Goal: Task Accomplishment & Management: Complete application form

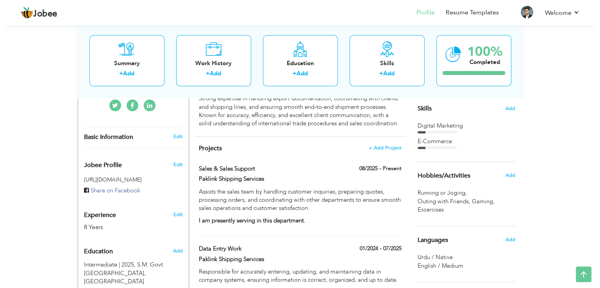
scroll to position [250, 0]
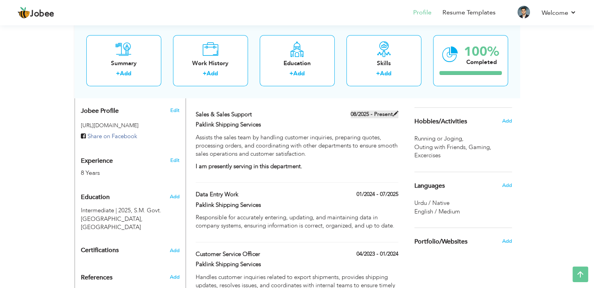
click at [396, 116] on span at bounding box center [395, 113] width 5 height 5
type input "Sales & Sales Support"
type input "Paklink Shipping Services"
type input "08/2025"
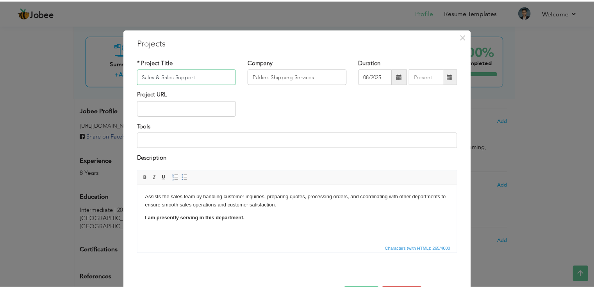
scroll to position [28, 0]
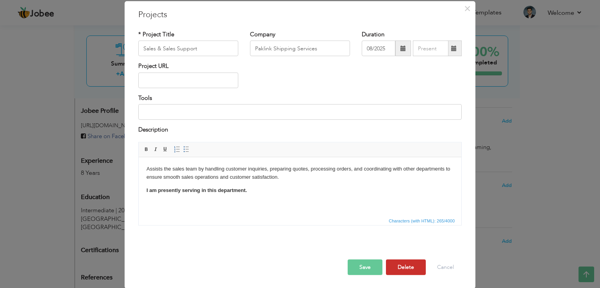
click at [403, 264] on button "Delete" at bounding box center [406, 267] width 40 height 16
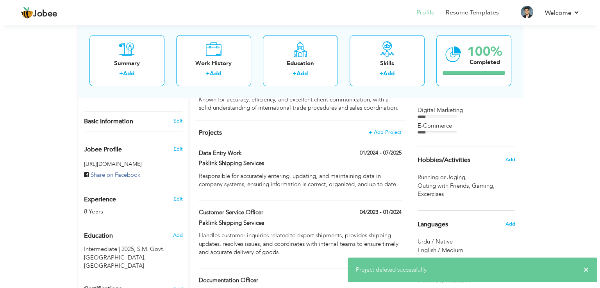
scroll to position [211, 0]
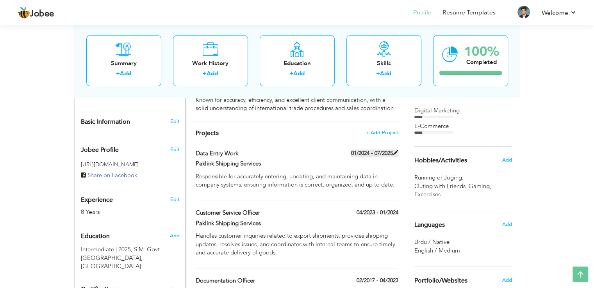
click at [395, 153] on span at bounding box center [395, 152] width 5 height 5
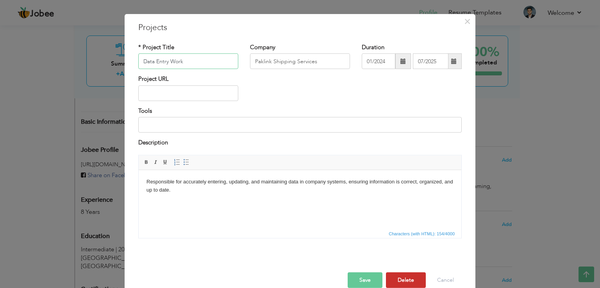
scroll to position [28, 0]
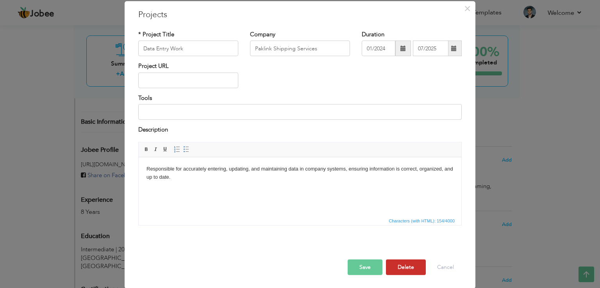
click at [408, 269] on button "Delete" at bounding box center [406, 267] width 40 height 16
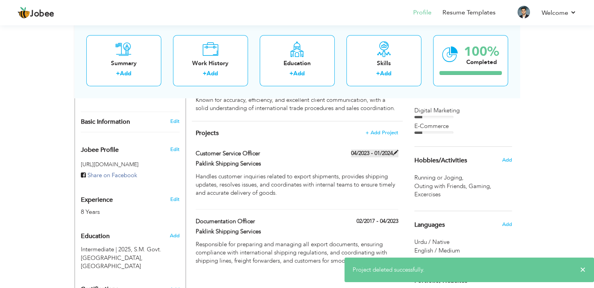
click at [391, 156] on label "04/2023 - 01/2024" at bounding box center [374, 154] width 47 height 8
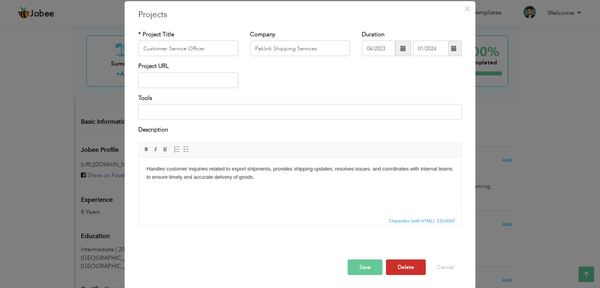
click at [400, 267] on button "Delete" at bounding box center [406, 267] width 40 height 16
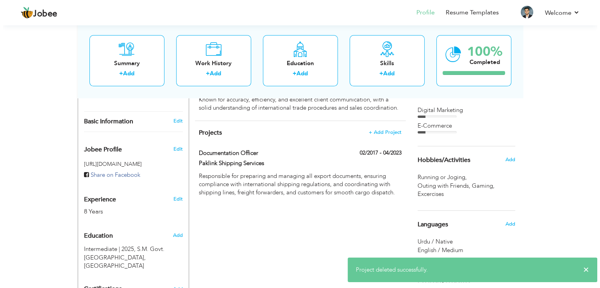
scroll to position [211, 0]
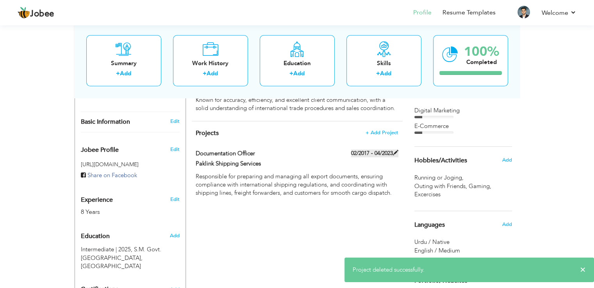
click at [389, 155] on label "02/2017 - 04/2023" at bounding box center [374, 154] width 47 height 8
type input "Documentation Officer"
type input "02/2017"
type input "04/2023"
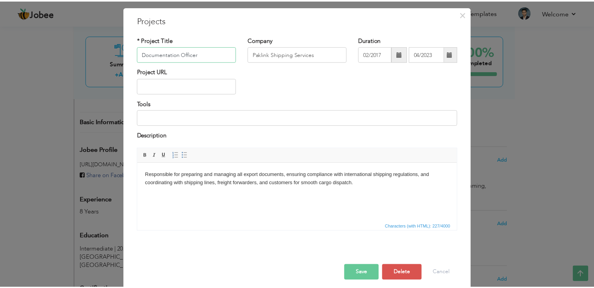
scroll to position [28, 0]
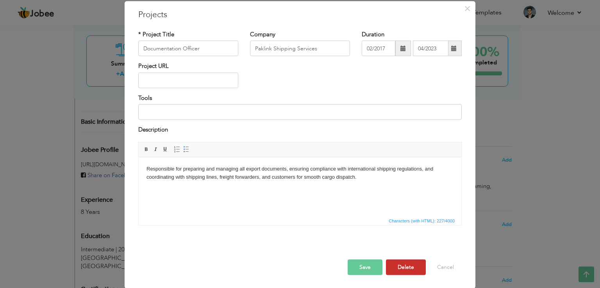
click at [397, 265] on button "Delete" at bounding box center [406, 267] width 40 height 16
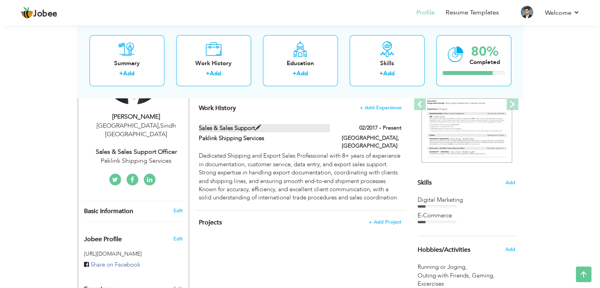
scroll to position [133, 0]
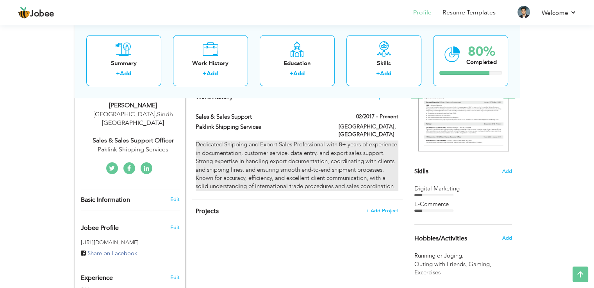
click at [275, 159] on p "Dedicated Shipping and Export Sales Professional with 8+ years of experience in…" at bounding box center [297, 166] width 202 height 50
type input "Sales & Sales Support"
type input "Paklink Shipping Services"
type input "02/2017"
type input "[GEOGRAPHIC_DATA]"
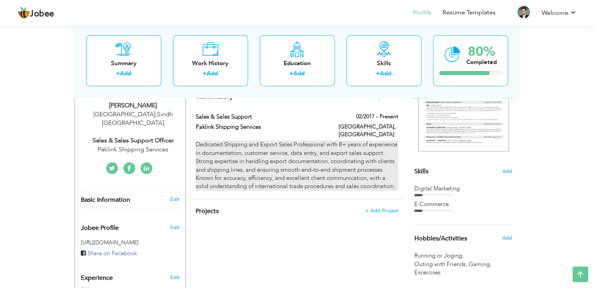
type input "[GEOGRAPHIC_DATA]"
checkbox input "true"
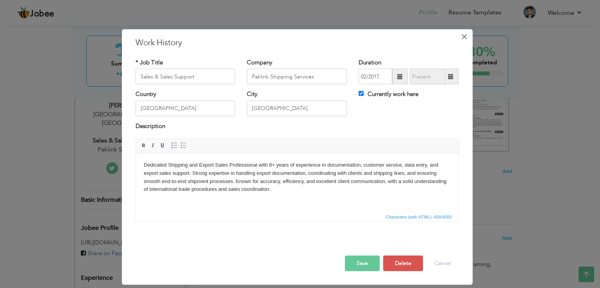
click at [461, 38] on span "×" at bounding box center [464, 37] width 7 height 14
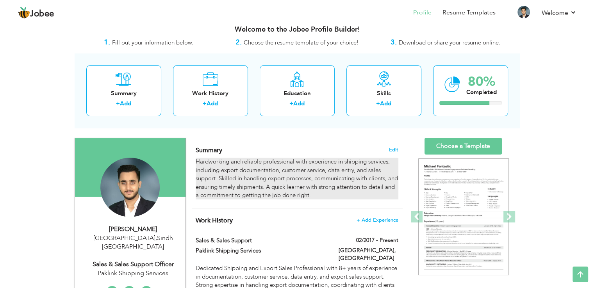
scroll to position [0, 0]
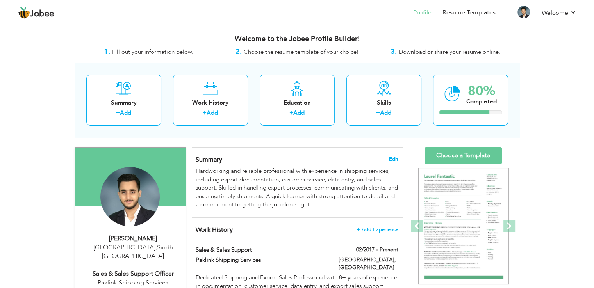
click at [390, 157] on span "Edit" at bounding box center [393, 159] width 9 height 5
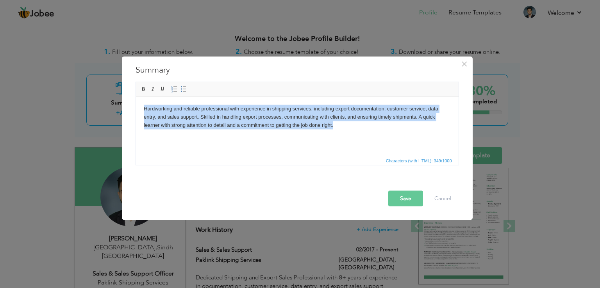
drag, startPoint x: 351, startPoint y: 143, endPoint x: 36, endPoint y: 65, distance: 325.0
click at [135, 97] on html "Hardworking and reliable professional with experience in shipping services, inc…" at bounding box center [296, 117] width 322 height 40
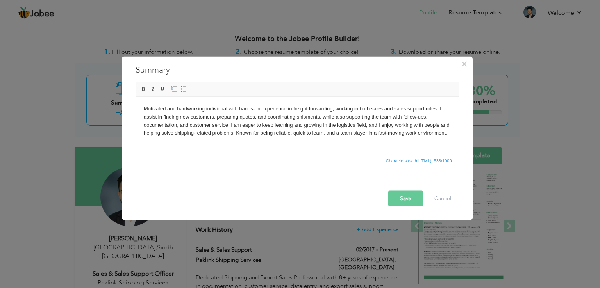
click at [396, 198] on button "Save" at bounding box center [405, 199] width 35 height 16
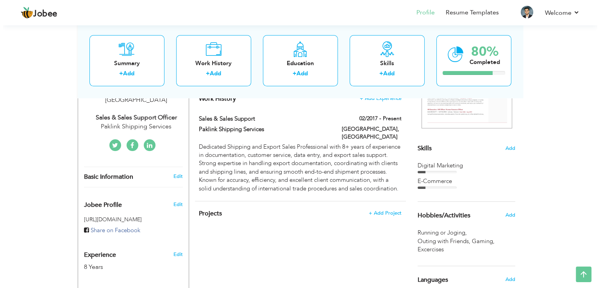
scroll to position [156, 0]
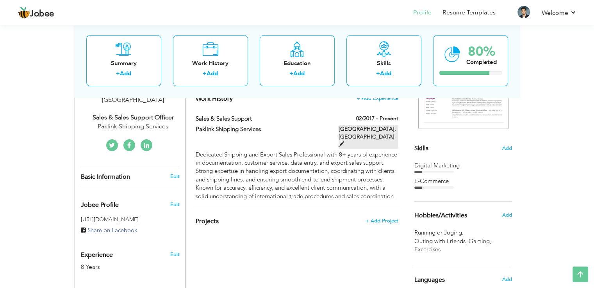
click at [388, 128] on label "[GEOGRAPHIC_DATA], [GEOGRAPHIC_DATA]" at bounding box center [369, 136] width 60 height 23
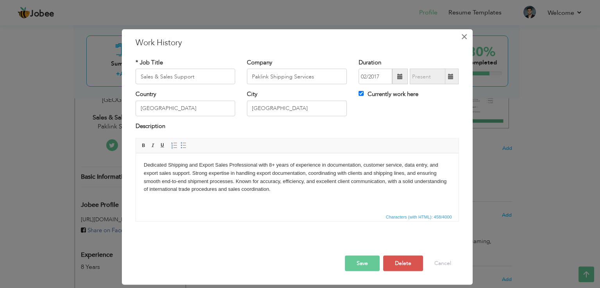
click at [462, 37] on span "×" at bounding box center [464, 37] width 7 height 14
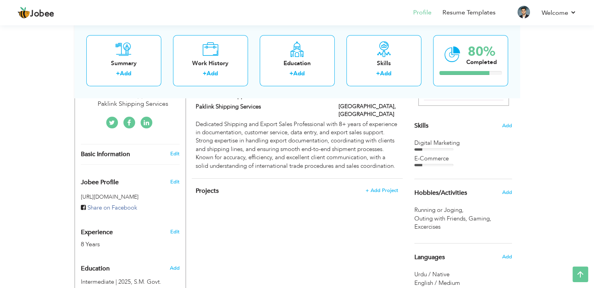
scroll to position [117, 0]
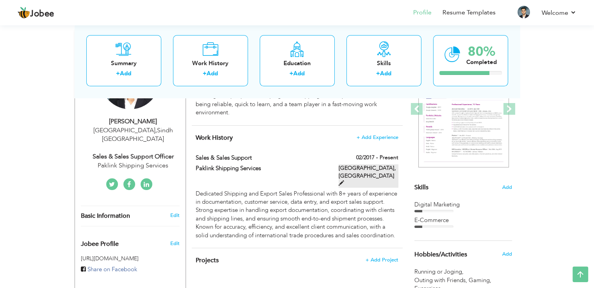
click at [344, 180] on span at bounding box center [341, 182] width 5 height 5
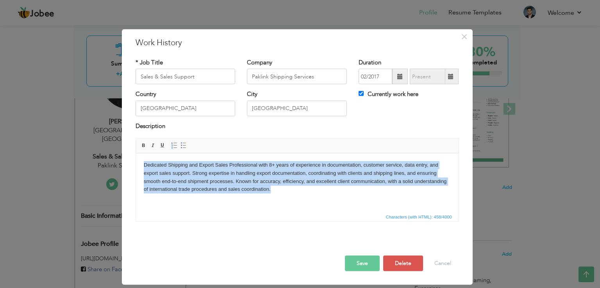
drag, startPoint x: 297, startPoint y: 197, endPoint x: 84, endPoint y: 143, distance: 219.4
click at [135, 153] on html "Dedicated Shipping and Export Sales Professional with 8+ years of experience in…" at bounding box center [296, 177] width 322 height 48
click at [264, 183] on p "Dedicated Shipping and Export Sales Professional with 8+ years of experience in…" at bounding box center [296, 177] width 307 height 32
drag, startPoint x: 277, startPoint y: 193, endPoint x: 54, endPoint y: 148, distance: 227.5
click at [135, 153] on html "Dedicated Shipping and Export Sales Professional with 8+ years of experience in…" at bounding box center [296, 177] width 322 height 48
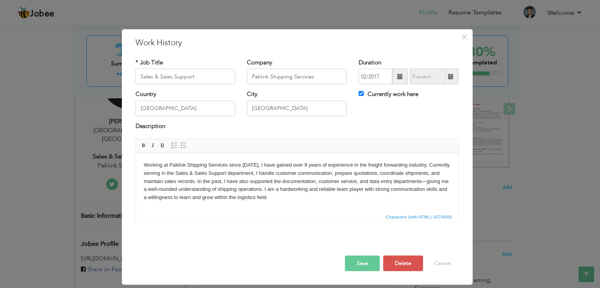
click at [364, 266] on button "Save" at bounding box center [362, 264] width 35 height 16
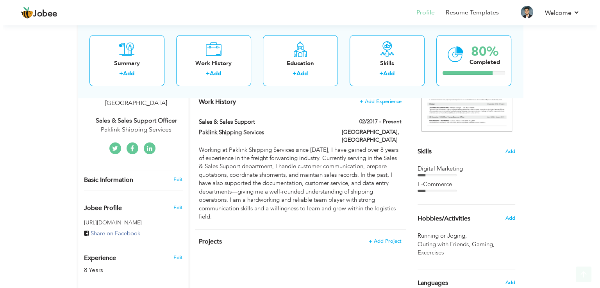
scroll to position [156, 0]
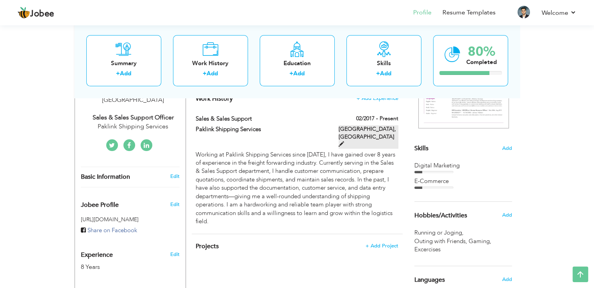
click at [391, 129] on label "[GEOGRAPHIC_DATA], [GEOGRAPHIC_DATA]" at bounding box center [369, 136] width 60 height 23
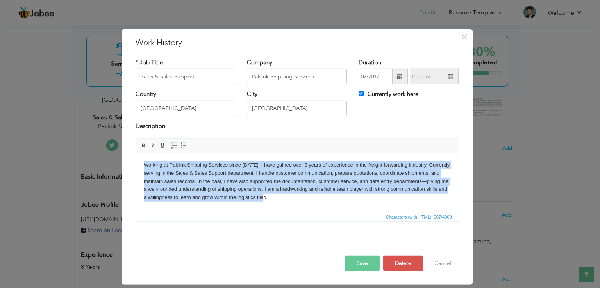
drag, startPoint x: 273, startPoint y: 197, endPoint x: 100, endPoint y: 137, distance: 182.7
click at [135, 153] on html "Working at Paklink Shipping Services since 2017, I have gained over 8 years of …" at bounding box center [296, 181] width 322 height 56
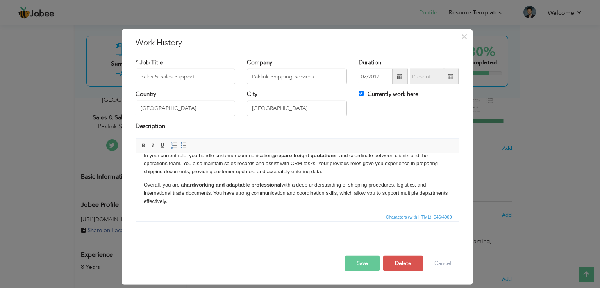
scroll to position [32, 0]
click at [215, 200] on p "Overall, you are a hardworking and adaptable professional with a deep understan…" at bounding box center [296, 192] width 307 height 24
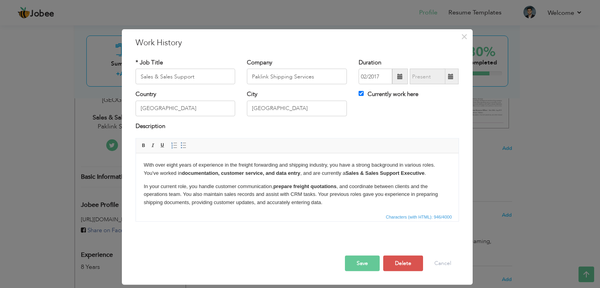
drag, startPoint x: 267, startPoint y: 205, endPoint x: 0, endPoint y: 108, distance: 284.1
click at [135, 153] on html "With over eight years of experience in the freight forwarding and shipping indu…" at bounding box center [296, 198] width 322 height 91
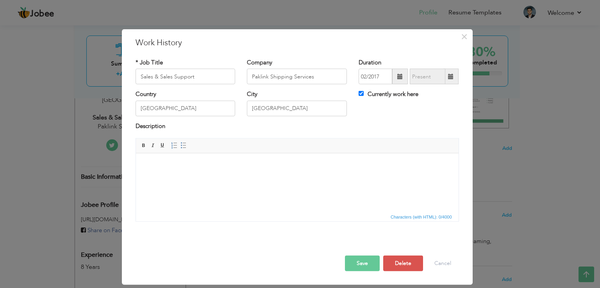
scroll to position [18, 0]
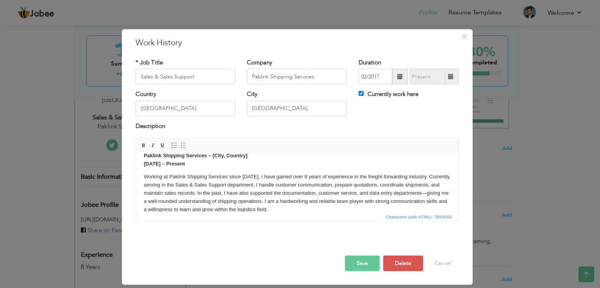
click at [375, 200] on p "Working at Paklink Shipping Services since 2017, I have gained over 8 years of …" at bounding box center [296, 193] width 307 height 41
click at [375, 211] on p "Working at Paklink Shipping Services since [DATE], I have gained over 8 years o…" at bounding box center [296, 193] width 307 height 41
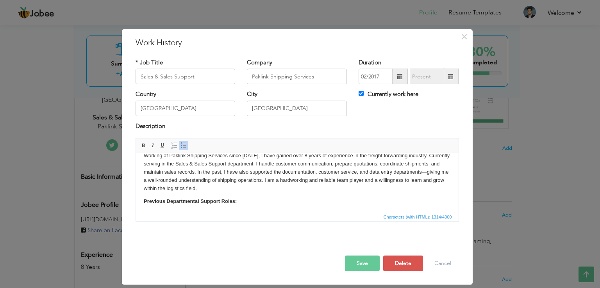
scroll to position [39, 0]
click at [227, 189] on p "Working at Paklink Shipping Services since [DATE], I have gained over 8 years o…" at bounding box center [296, 171] width 307 height 41
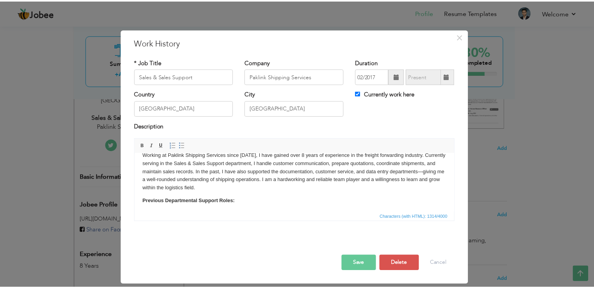
scroll to position [0, 0]
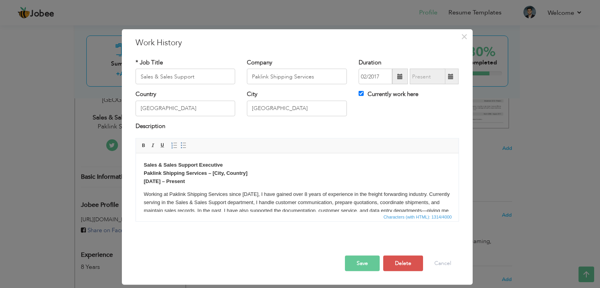
click at [216, 175] on strong "Paklink Shipping Services – [City, Country]" at bounding box center [195, 173] width 104 height 6
click at [212, 174] on strong "Paklink Shipping Services – [Karachi, Pakistan" at bounding box center [234, 173] width 182 height 6
click at [203, 182] on p "Sales & Sales Support Executive Paklink Shipping Services – Karachi, Pakistan J…" at bounding box center [296, 173] width 307 height 24
click at [365, 264] on button "Save" at bounding box center [362, 264] width 35 height 16
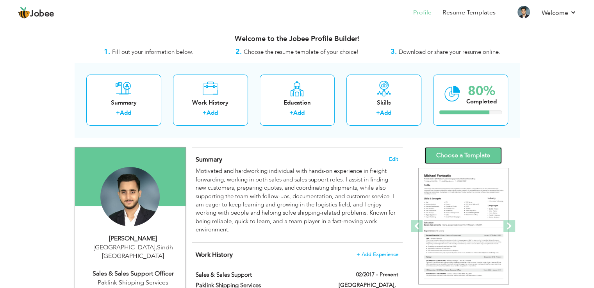
click at [480, 155] on link "Choose a Template" at bounding box center [462, 155] width 77 height 17
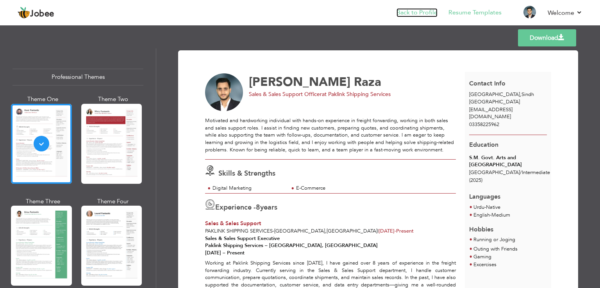
click at [416, 12] on link "Back to Profile" at bounding box center [416, 12] width 41 height 9
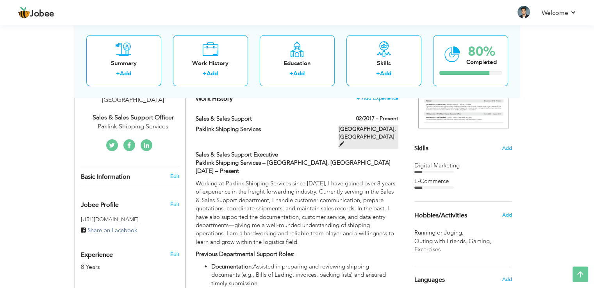
click at [344, 141] on span at bounding box center [341, 143] width 5 height 5
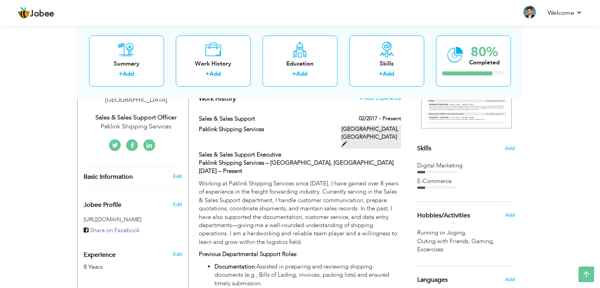
type input "Sales & Sales Support"
type input "Paklink Shipping Services"
type input "02/2017"
type input "[GEOGRAPHIC_DATA]"
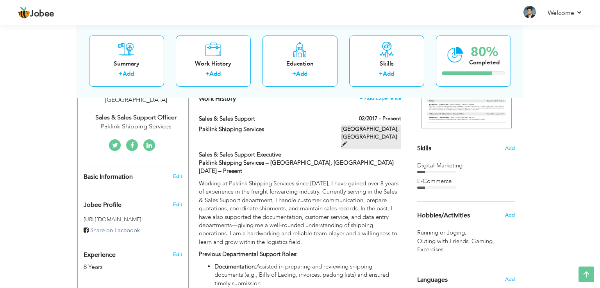
checkbox input "true"
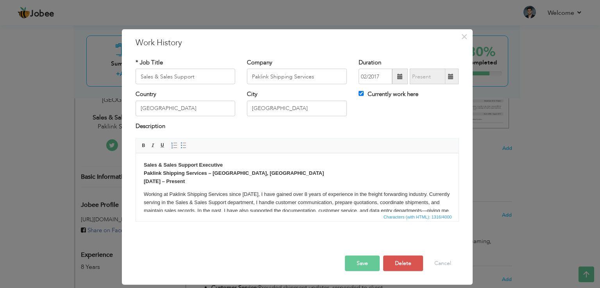
drag, startPoint x: 206, startPoint y: 178, endPoint x: 110, endPoint y: 163, distance: 97.3
click at [135, 163] on html "Sales & Sales Support Executive Paklink Shipping Services – Karachi, Pakistan J…" at bounding box center [296, 230] width 322 height 155
click at [176, 180] on strong "January 2017 – Present" at bounding box center [163, 181] width 41 height 6
drag, startPoint x: 206, startPoint y: 174, endPoint x: 143, endPoint y: 171, distance: 62.5
click at [143, 171] on strong "Paklink Shipping Services – Karachi, Pakistan" at bounding box center [233, 173] width 180 height 6
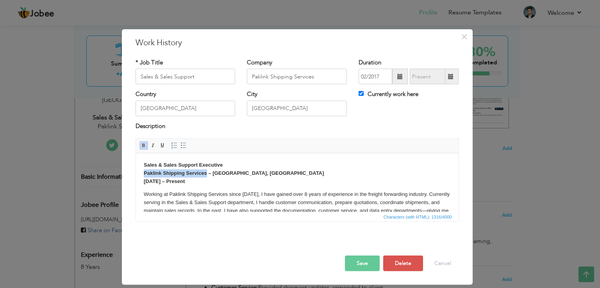
copy strong "Paklink Shipping Services"
click at [263, 80] on input "Paklink Shipping Services" at bounding box center [297, 77] width 100 height 16
click at [326, 75] on input "Paklink Shipping Services" at bounding box center [297, 77] width 100 height 16
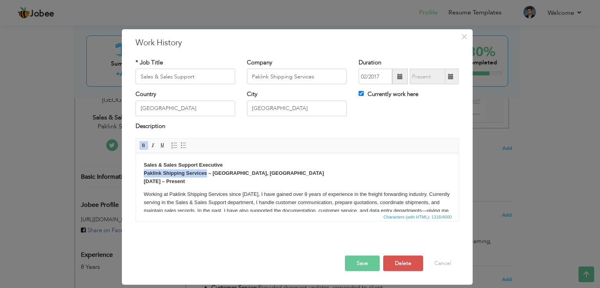
click at [212, 181] on p "Sales & Sales Support Executive Paklink Shipping Services – Karachi, Pakistan J…" at bounding box center [296, 173] width 307 height 24
click at [208, 163] on strong "Sales & Sales Support Executive" at bounding box center [182, 165] width 79 height 6
copy strong "Executive"
click at [205, 77] on input "Sales & Sales Support" at bounding box center [185, 77] width 100 height 16
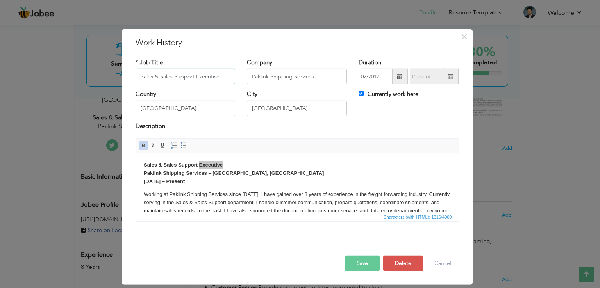
type input "Sales & Sales Support Executive"
click at [218, 182] on p "Sales & Sales Support Executive Paklink Shipping Services – Karachi, Pakistan J…" at bounding box center [296, 173] width 307 height 24
drag, startPoint x: 209, startPoint y: 179, endPoint x: 30, endPoint y: 130, distance: 185.7
click at [135, 153] on html "Sales & Sales Support Executive Paklink Shipping Services – Karachi, Pakistan J…" at bounding box center [296, 230] width 322 height 155
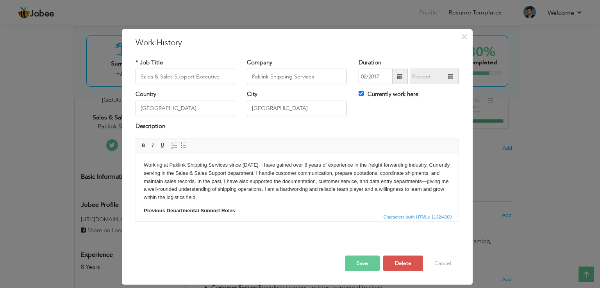
click at [370, 267] on button "Save" at bounding box center [362, 264] width 35 height 16
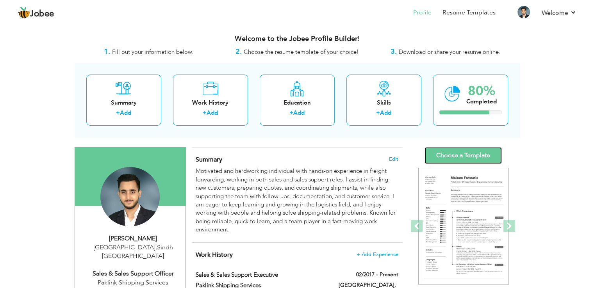
click at [466, 153] on link "Choose a Template" at bounding box center [462, 155] width 77 height 17
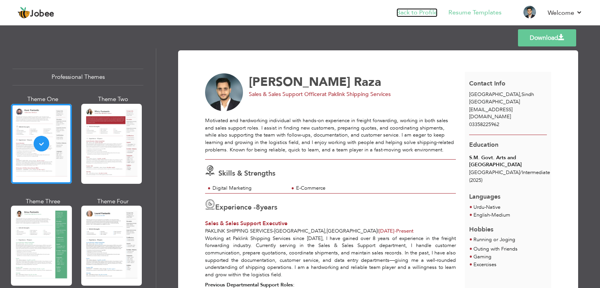
click at [415, 10] on link "Back to Profile" at bounding box center [416, 12] width 41 height 9
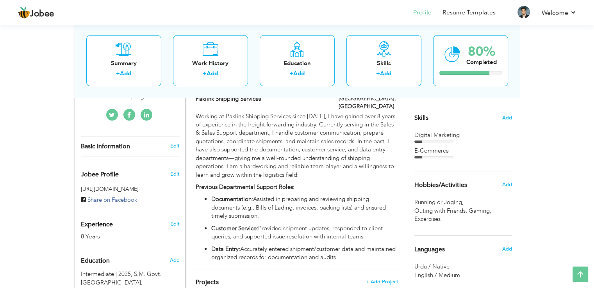
scroll to position [173, 0]
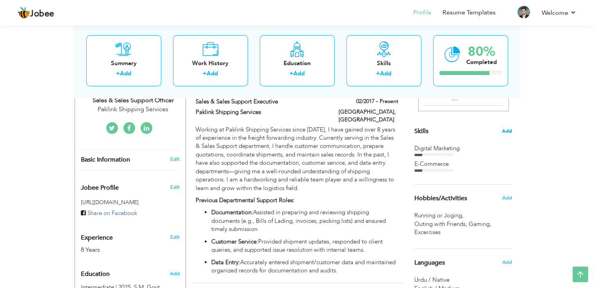
click at [509, 131] on span "Add" at bounding box center [507, 131] width 10 height 7
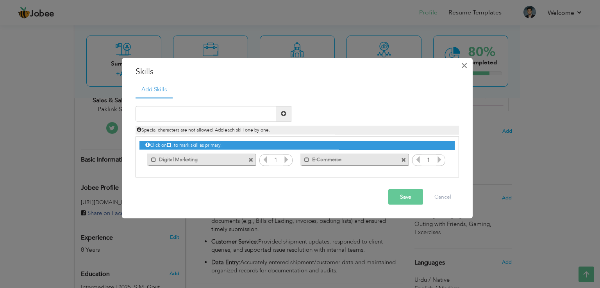
click at [464, 68] on span "×" at bounding box center [464, 66] width 7 height 14
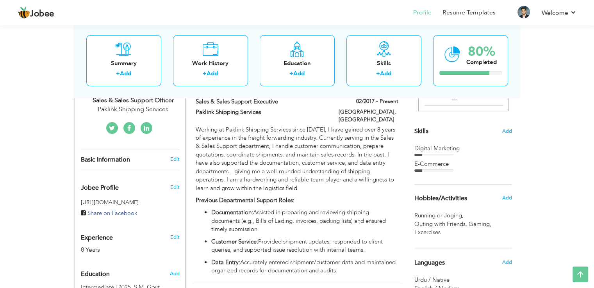
click at [445, 151] on div "Digital Marketing" at bounding box center [463, 148] width 98 height 8
click at [442, 152] on div "Digital Marketing" at bounding box center [463, 148] width 98 height 8
click at [439, 160] on div "E-Commerce" at bounding box center [463, 164] width 98 height 8
click at [436, 132] on div "Skills Add" at bounding box center [463, 55] width 98 height 162
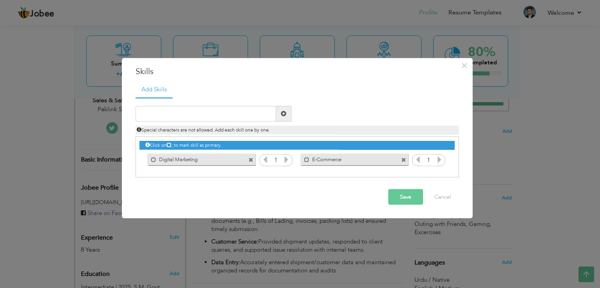
click at [251, 160] on span at bounding box center [250, 160] width 5 height 5
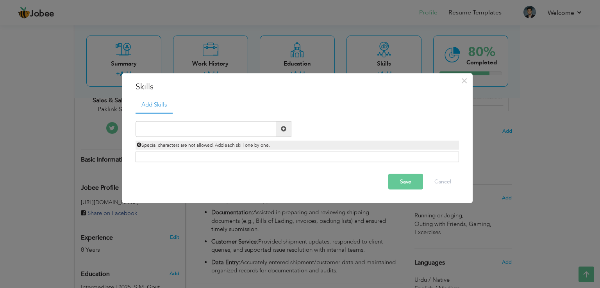
click at [409, 185] on button "Save" at bounding box center [405, 182] width 35 height 16
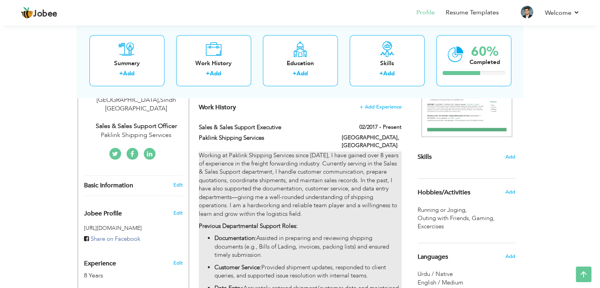
scroll to position [134, 0]
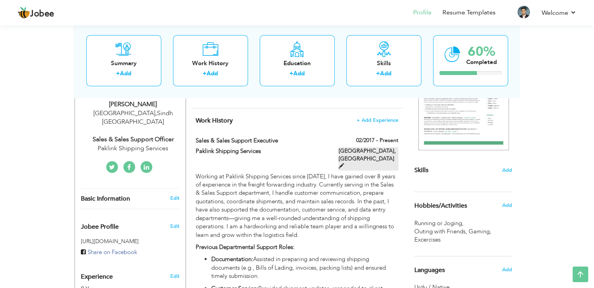
click at [384, 149] on label "[GEOGRAPHIC_DATA], [GEOGRAPHIC_DATA]" at bounding box center [369, 158] width 60 height 23
type input "Sales & Sales Support Executive"
type input "Paklink Shipping Services"
type input "02/2017"
type input "[GEOGRAPHIC_DATA]"
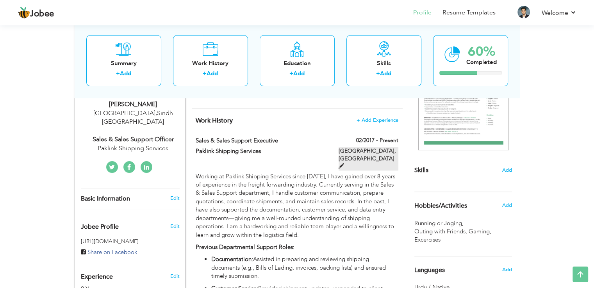
type input "[GEOGRAPHIC_DATA]"
checkbox input "true"
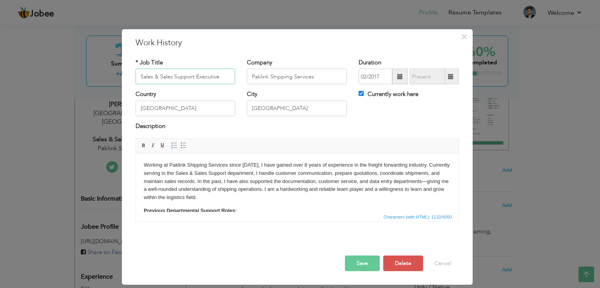
scroll to position [75, 0]
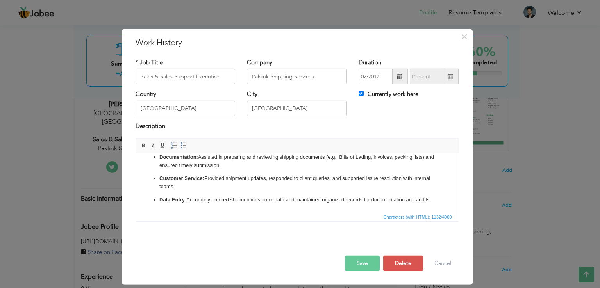
click at [270, 197] on p "Data Entry: Accurately entered shipment/customer data and maintained organized …" at bounding box center [297, 200] width 276 height 8
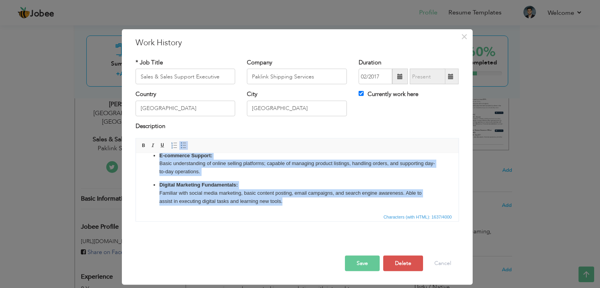
scroll to position [147, 0]
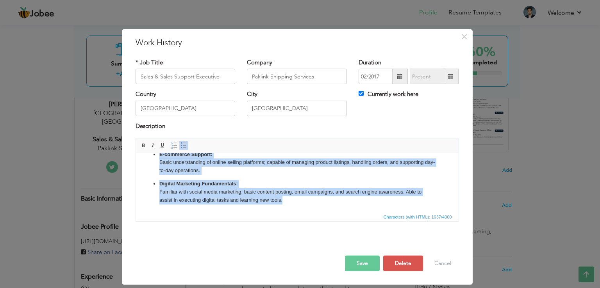
drag, startPoint x: 151, startPoint y: 164, endPoint x: 328, endPoint y: 217, distance: 184.2
click at [328, 212] on html "Working at Paklink Shipping Services since [DATE], I have gained over 8 years o…" at bounding box center [296, 113] width 322 height 197
click at [328, 209] on html "Working at Paklink Shipping Services since [DATE], I have gained over 8 years o…" at bounding box center [296, 113] width 322 height 197
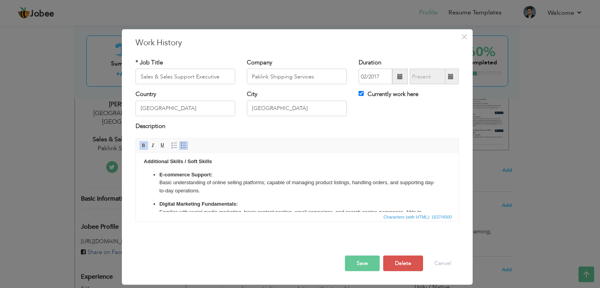
scroll to position [105, 0]
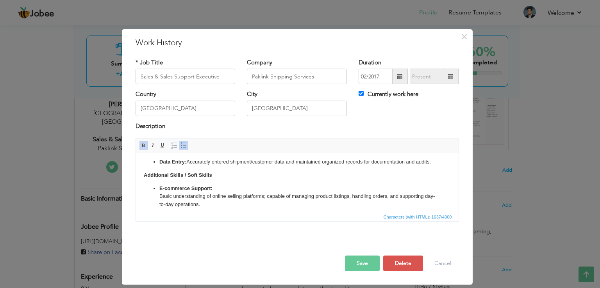
click at [198, 191] on strong "E-commerce Support:" at bounding box center [185, 188] width 53 height 6
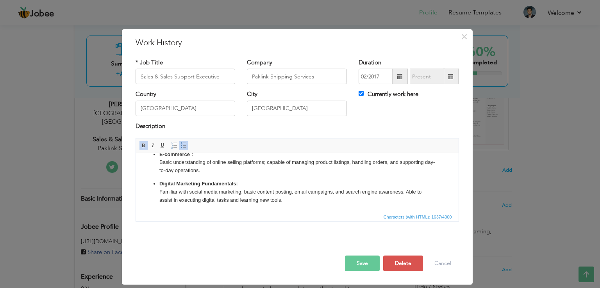
scroll to position [144, 0]
click at [212, 185] on strong "Digital Marketing Fundamentals:" at bounding box center [198, 184] width 78 height 6
click at [368, 265] on button "Save" at bounding box center [362, 264] width 35 height 16
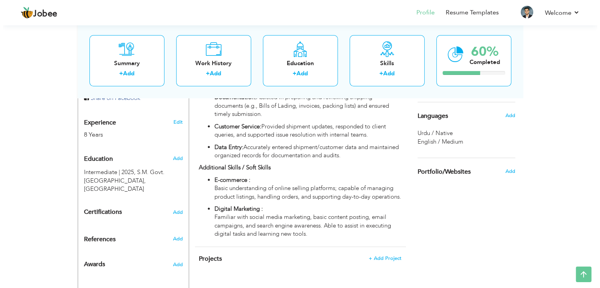
scroll to position [272, 0]
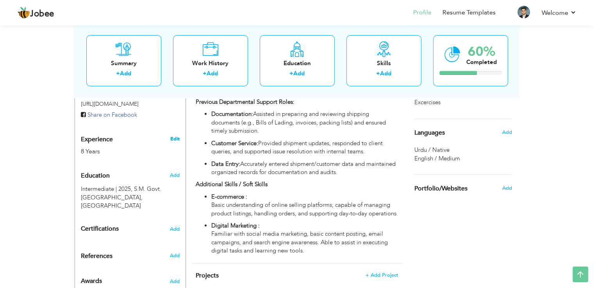
click at [172, 135] on link "Edit" at bounding box center [174, 138] width 9 height 7
type input "[PERSON_NAME]"
type input "Raza"
type input "03358225962"
select select "number:166"
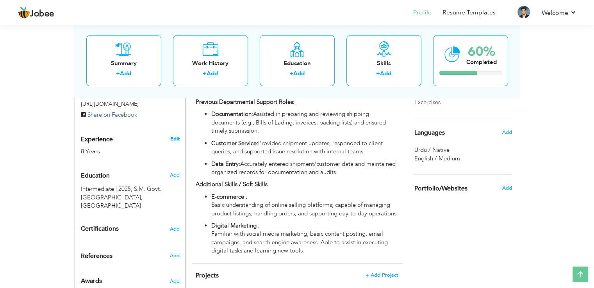
type input "Sindh"
type input "[GEOGRAPHIC_DATA]"
select select "number:10"
type input "Paklink Shipping Services"
type input "Sales & Sales Support Officer"
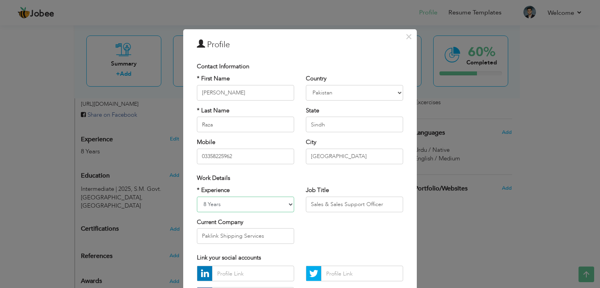
click at [258, 208] on select "Entry Level Less than 1 Year 1 Year 2 Years 3 Years 4 Years 5 Years 6 Years 7 Y…" at bounding box center [245, 204] width 97 height 16
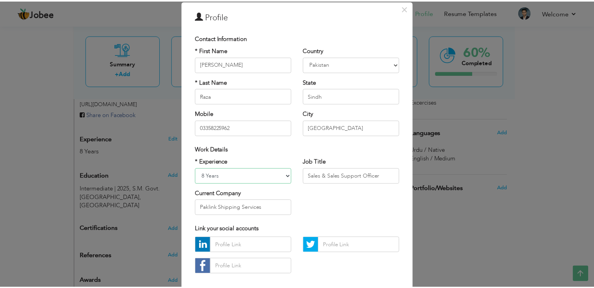
scroll to position [0, 0]
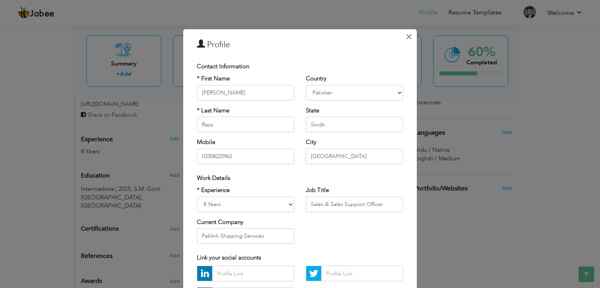
click at [405, 39] on span "×" at bounding box center [408, 37] width 7 height 14
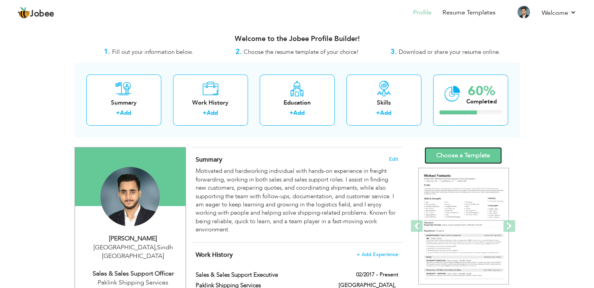
click at [465, 152] on link "Choose a Template" at bounding box center [462, 155] width 77 height 17
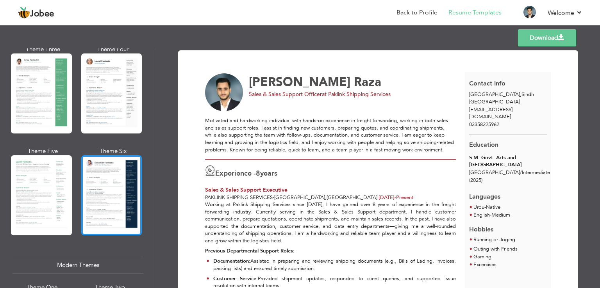
scroll to position [156, 0]
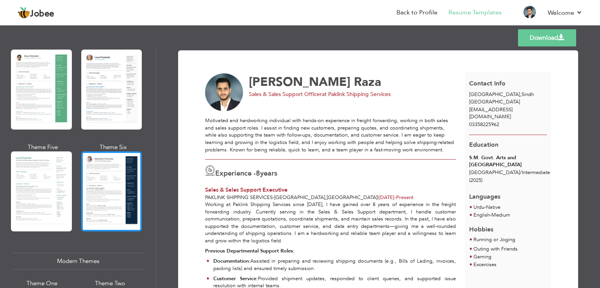
click at [109, 214] on div at bounding box center [111, 191] width 61 height 80
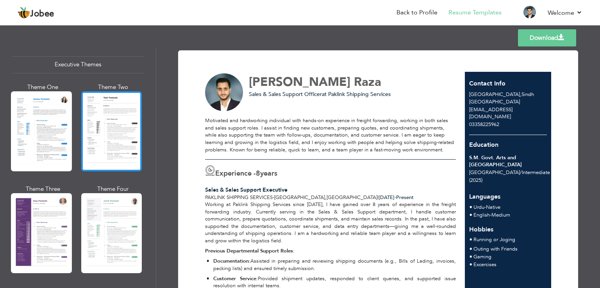
scroll to position [586, 0]
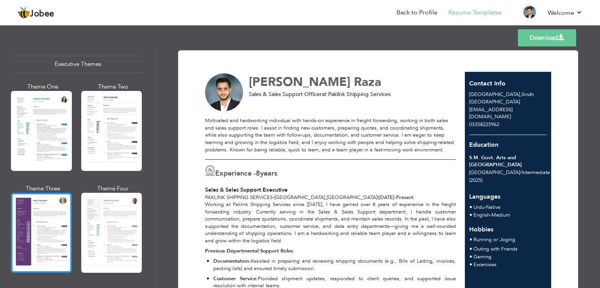
click at [45, 211] on div at bounding box center [41, 233] width 61 height 80
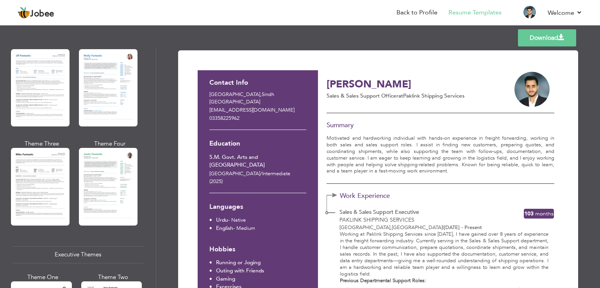
scroll to position [390, 0]
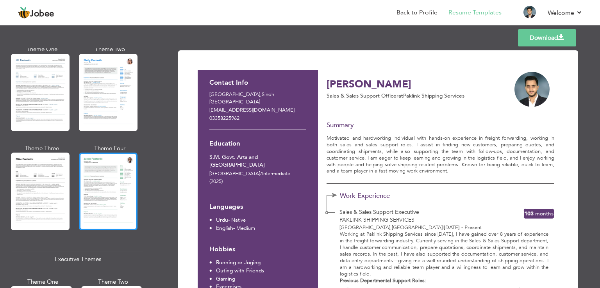
click at [106, 185] on div at bounding box center [108, 191] width 59 height 77
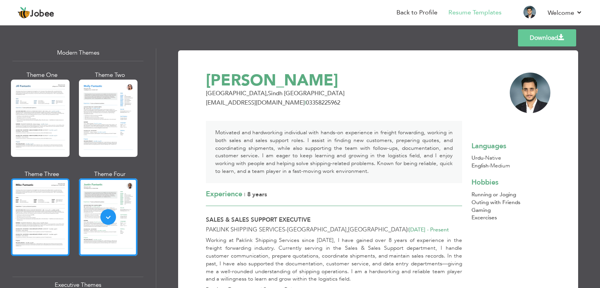
scroll to position [312, 0]
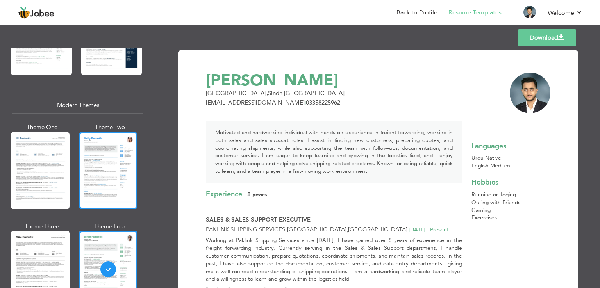
click at [104, 165] on div at bounding box center [108, 170] width 59 height 77
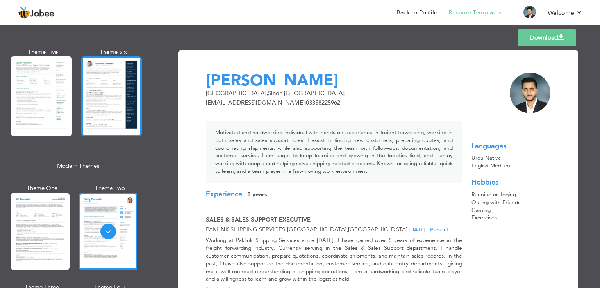
scroll to position [234, 0]
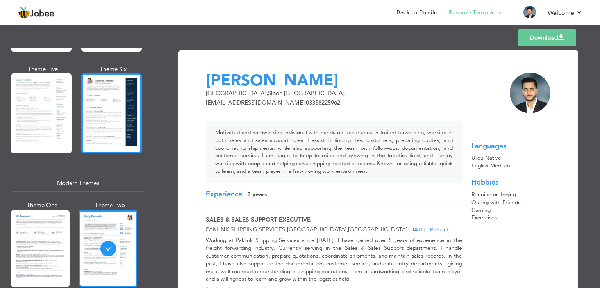
click at [110, 114] on div at bounding box center [111, 113] width 61 height 80
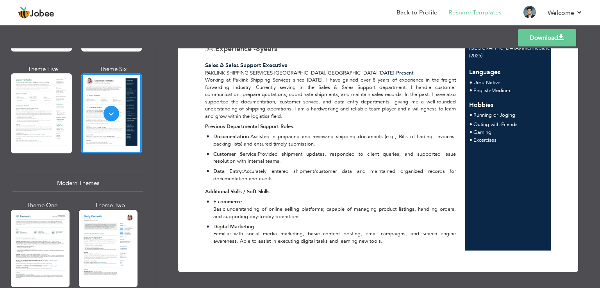
scroll to position [0, 0]
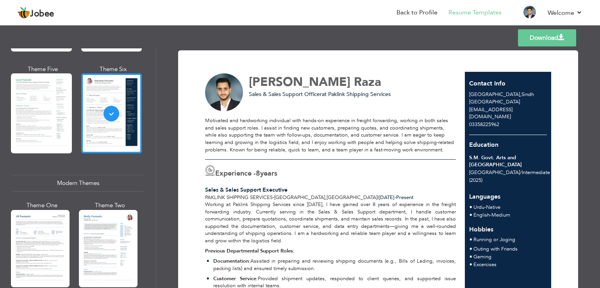
click at [544, 39] on link "Download" at bounding box center [547, 37] width 58 height 17
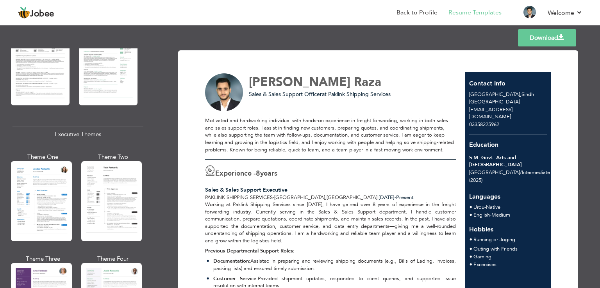
scroll to position [586, 0]
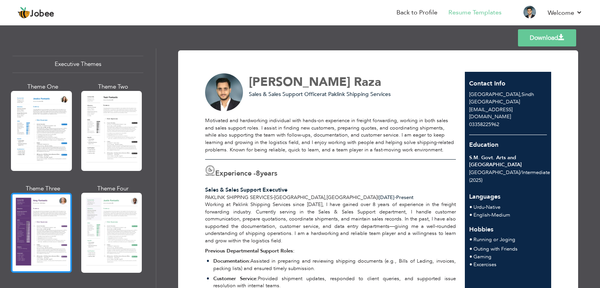
click at [54, 208] on div at bounding box center [41, 233] width 61 height 80
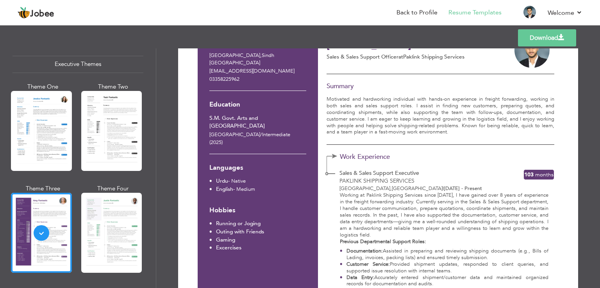
scroll to position [0, 0]
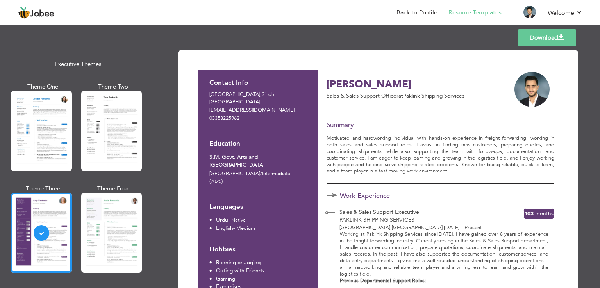
click at [544, 34] on link "Download" at bounding box center [547, 37] width 58 height 17
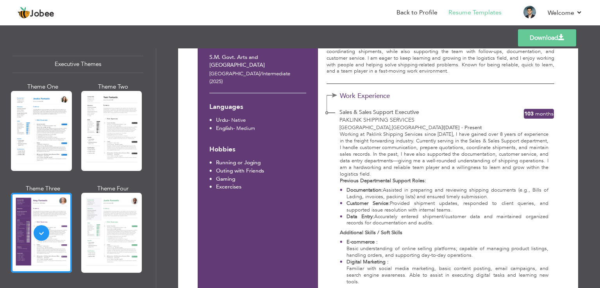
scroll to position [15, 0]
